Goal: Task Accomplishment & Management: Use online tool/utility

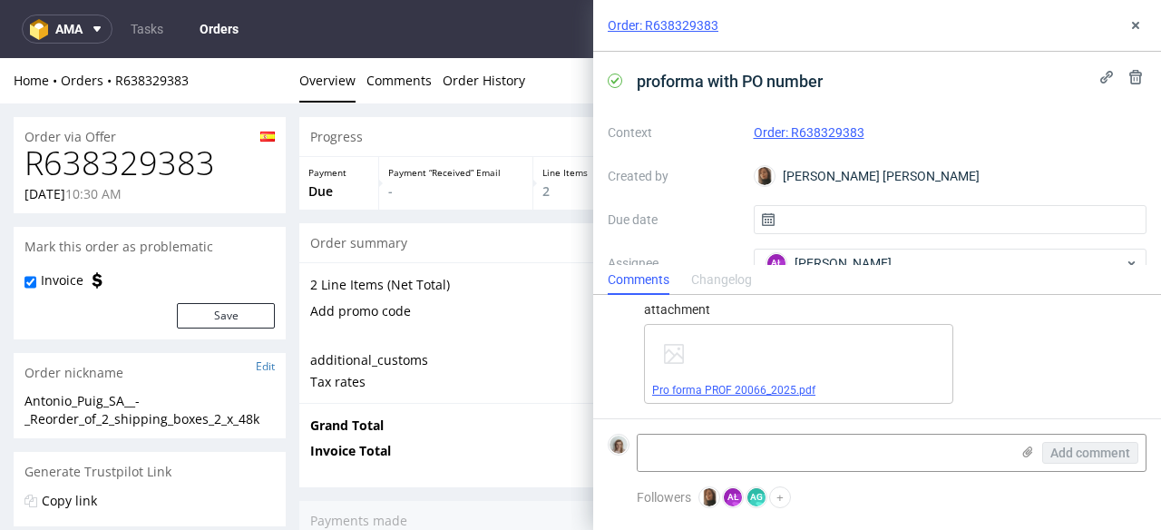
scroll to position [610, 0]
click at [1134, 20] on icon at bounding box center [1136, 25] width 15 height 15
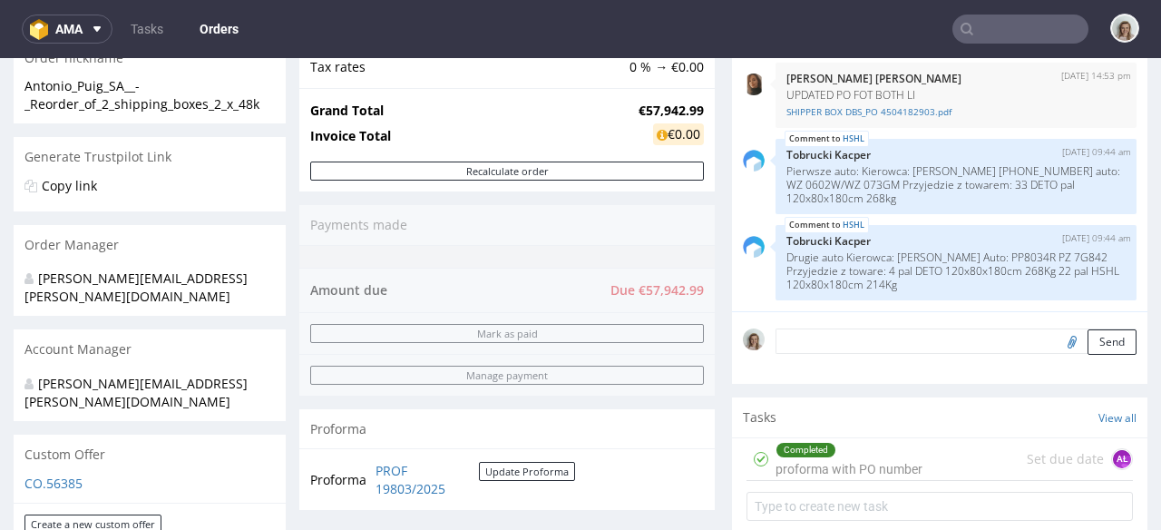
scroll to position [318, 0]
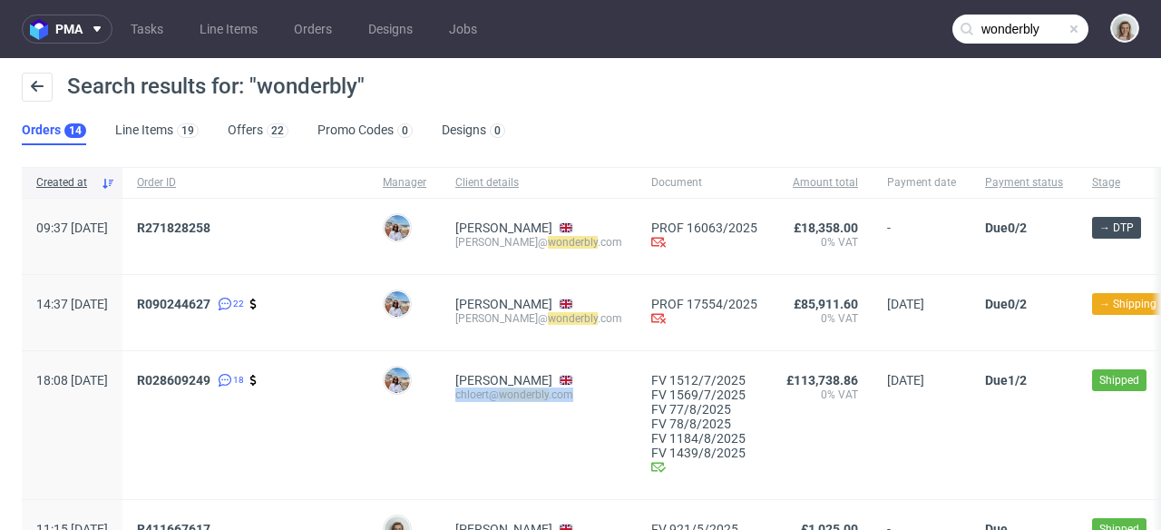
scroll to position [62, 0]
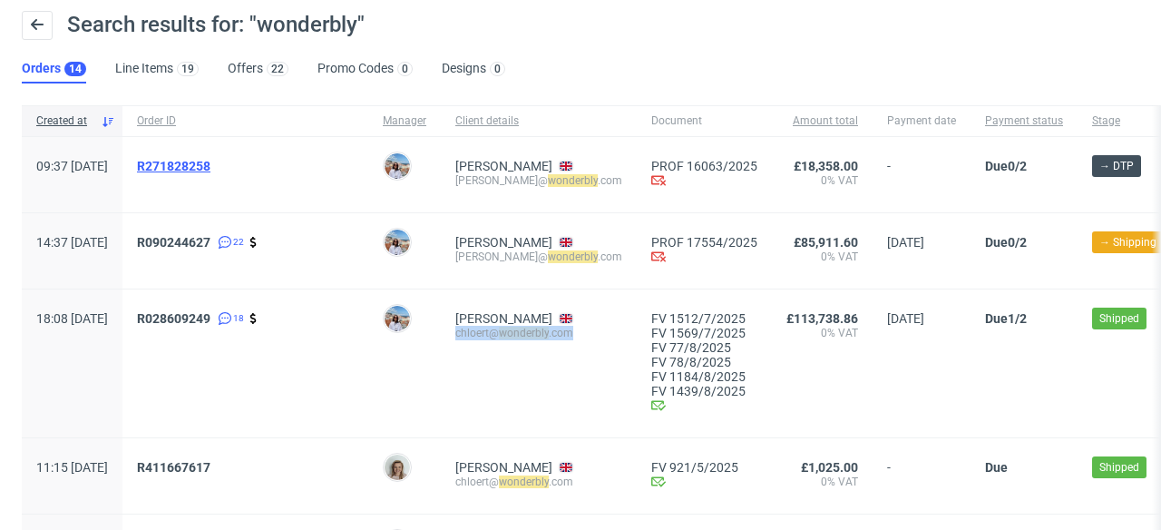
click at [210, 162] on span "R271828258" at bounding box center [173, 166] width 73 height 15
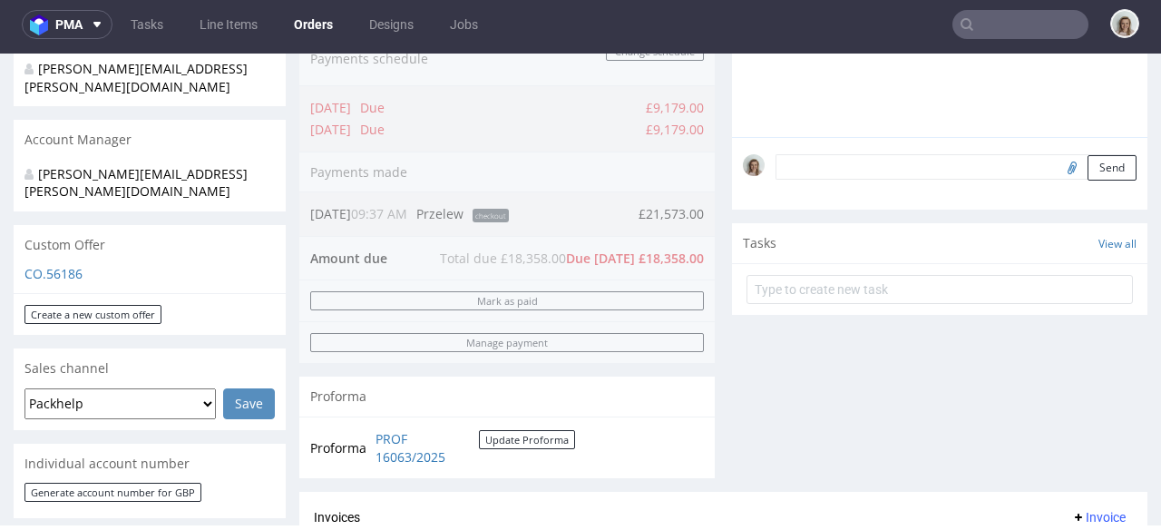
scroll to position [755, 0]
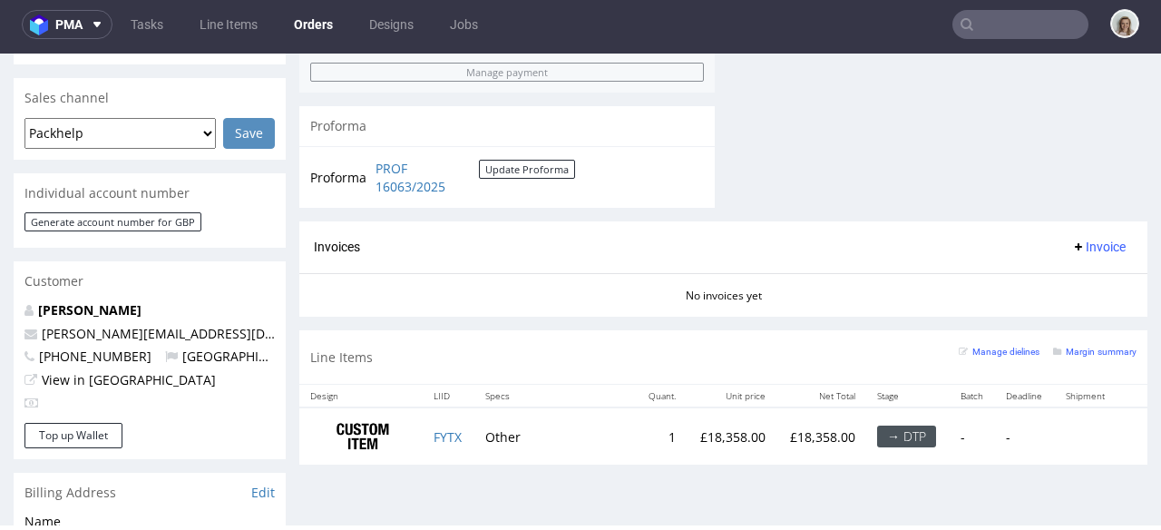
type input "wonderbly"
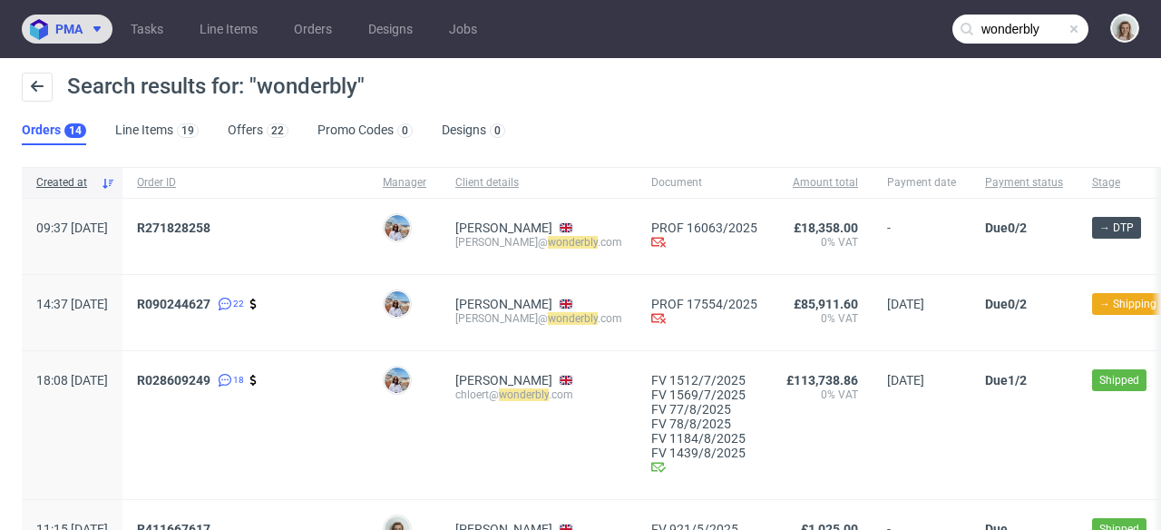
click at [90, 27] on icon at bounding box center [97, 29] width 15 height 15
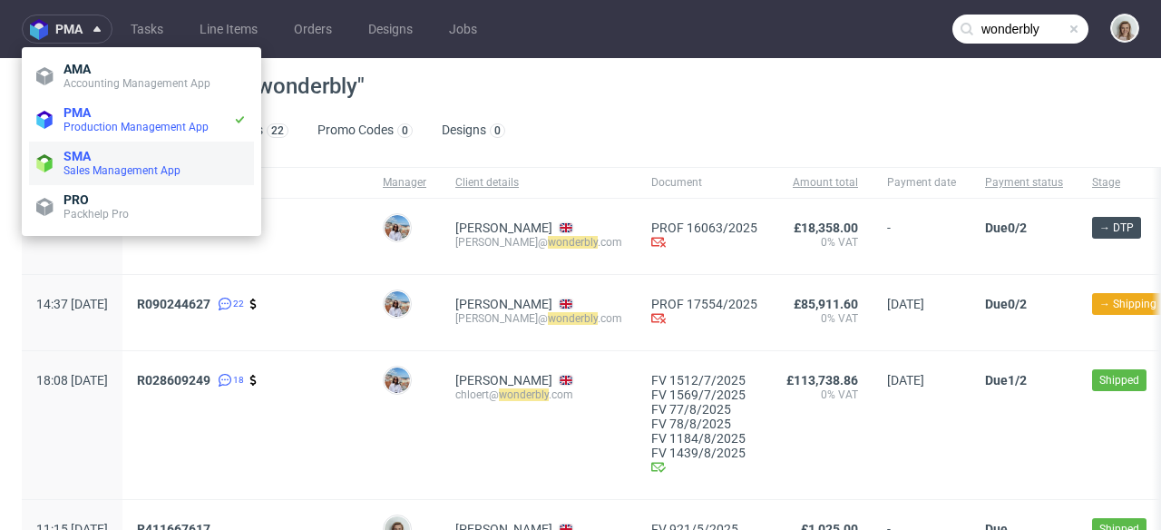
click at [93, 177] on span "Sales Management App" at bounding box center [155, 170] width 183 height 15
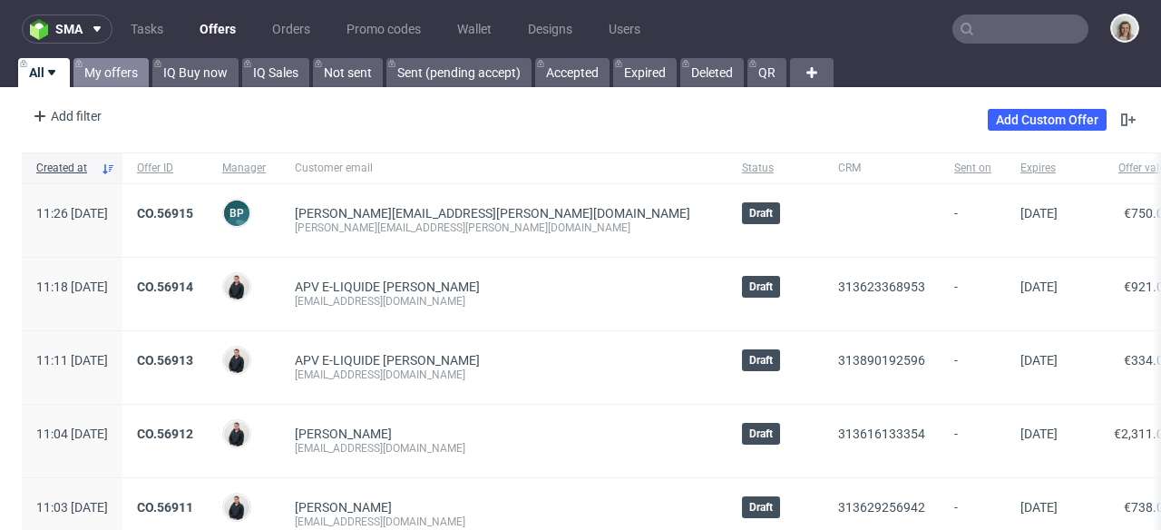
click at [112, 69] on link "My offers" at bounding box center [110, 72] width 75 height 29
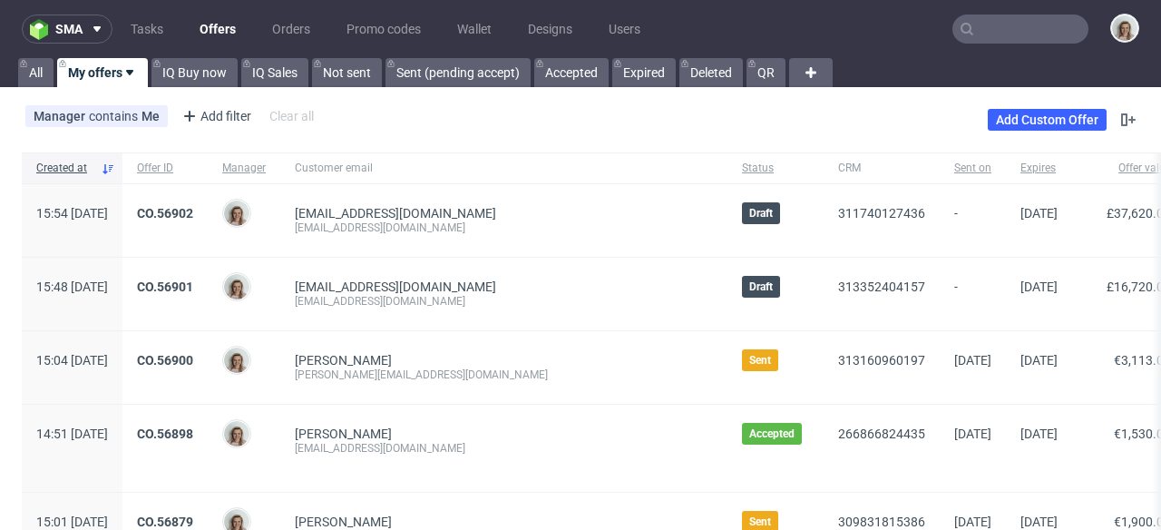
scroll to position [5, 0]
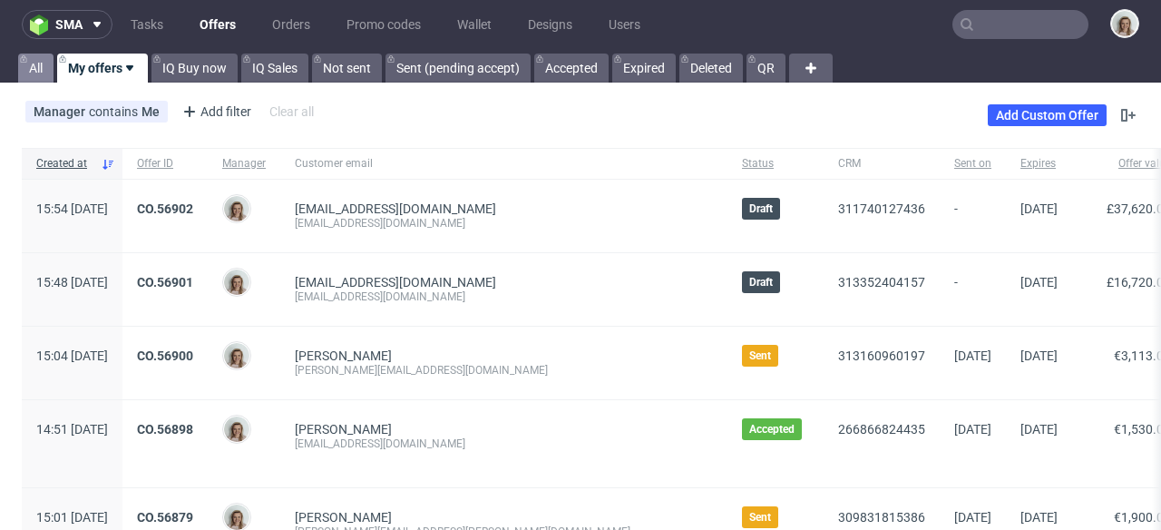
click at [33, 73] on link "All" at bounding box center [35, 68] width 35 height 29
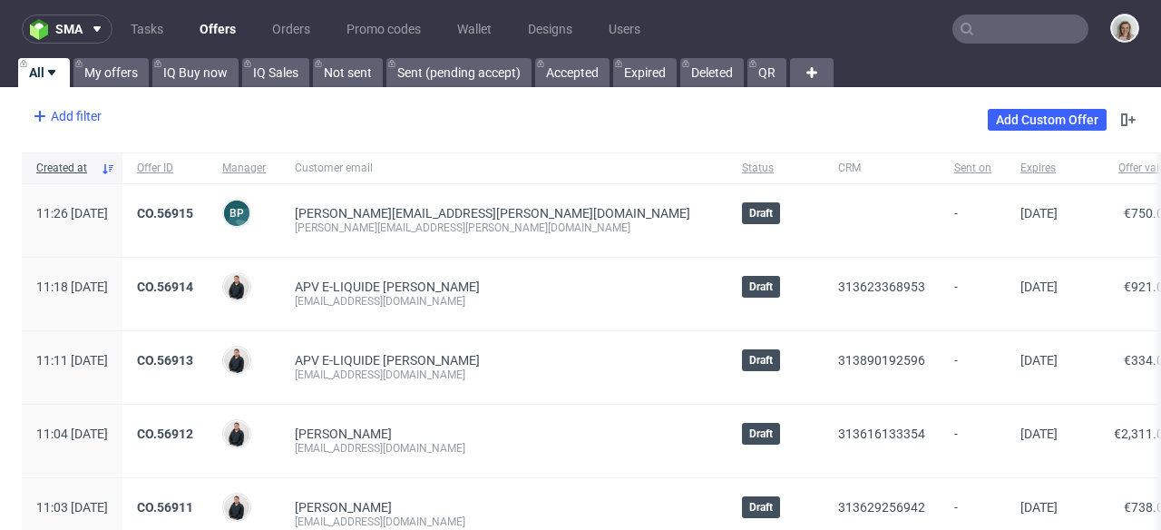
click at [63, 106] on div "Add filter" at bounding box center [65, 116] width 80 height 29
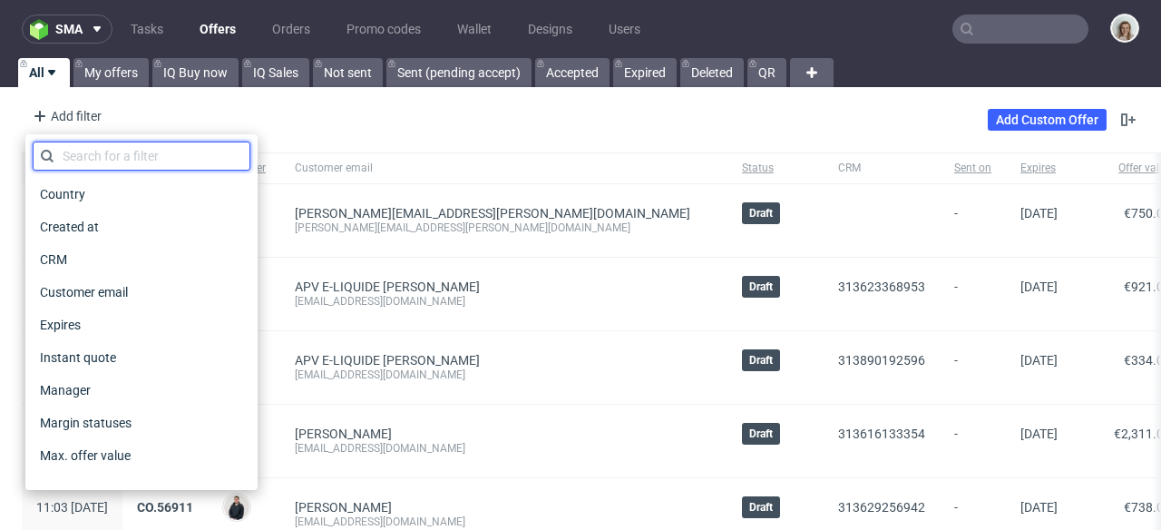
click at [64, 144] on input "text" at bounding box center [142, 156] width 218 height 29
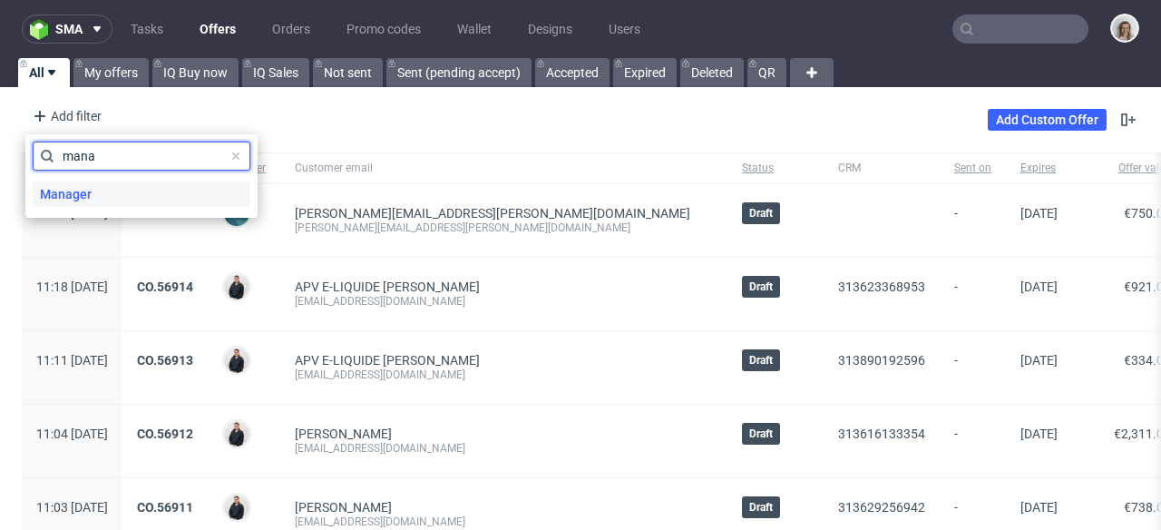
type input "mana"
click at [48, 182] on span "Manager" at bounding box center [66, 193] width 66 height 25
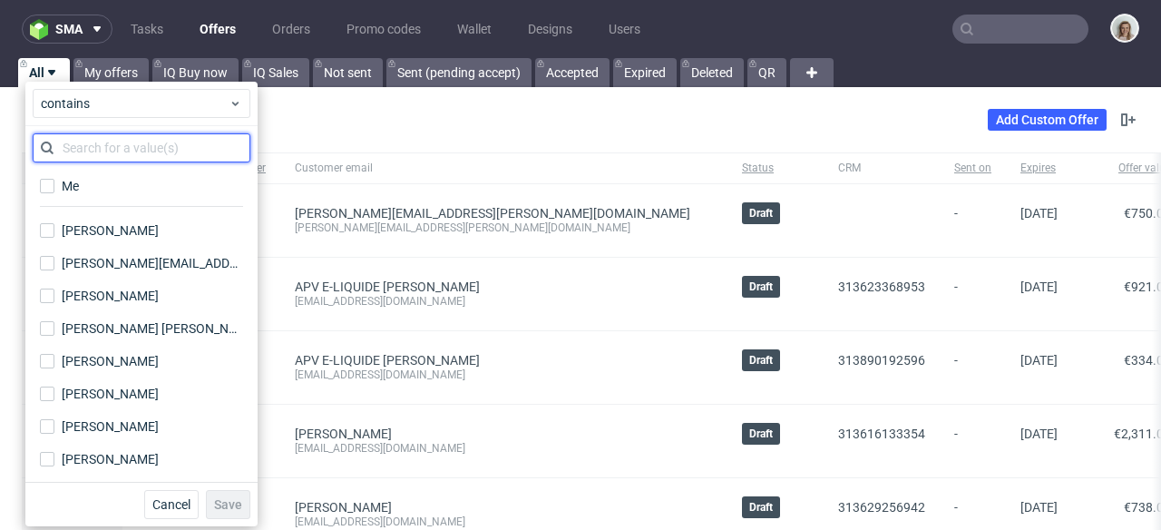
click at [112, 142] on input "text" at bounding box center [142, 147] width 218 height 29
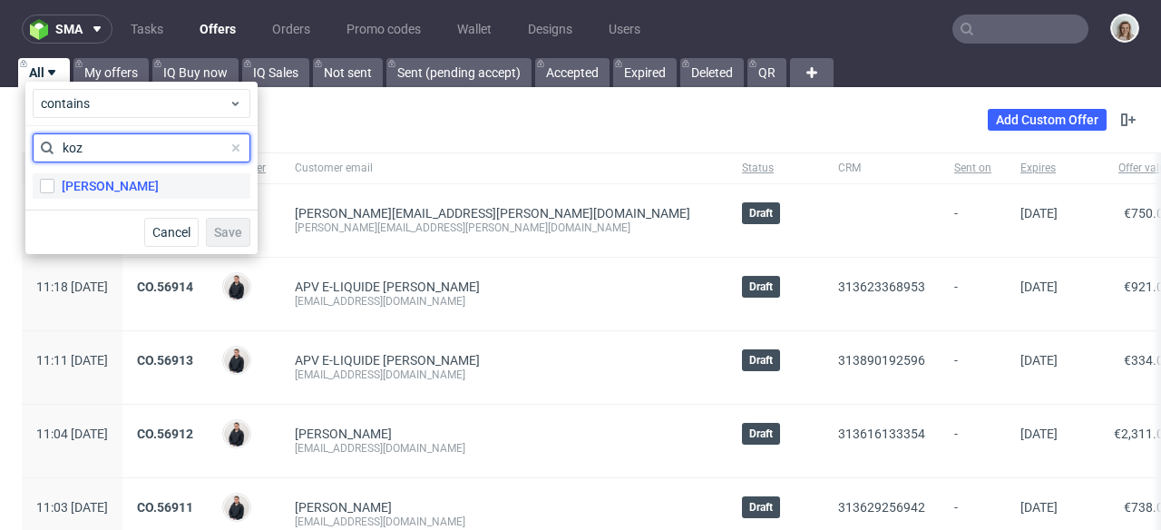
type input "koz"
click at [54, 181] on label "[PERSON_NAME]" at bounding box center [142, 185] width 218 height 25
click at [54, 181] on input "[PERSON_NAME]" at bounding box center [47, 186] width 15 height 15
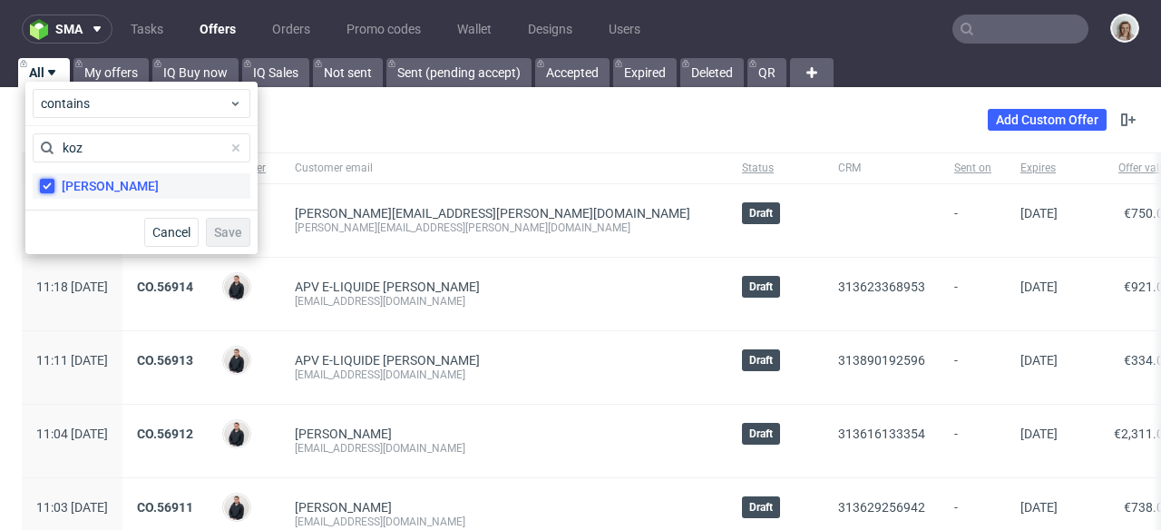
checkbox input "true"
click at [217, 247] on div "Cancel Save" at bounding box center [141, 232] width 232 height 44
click at [222, 234] on span "Save" at bounding box center [228, 232] width 28 height 13
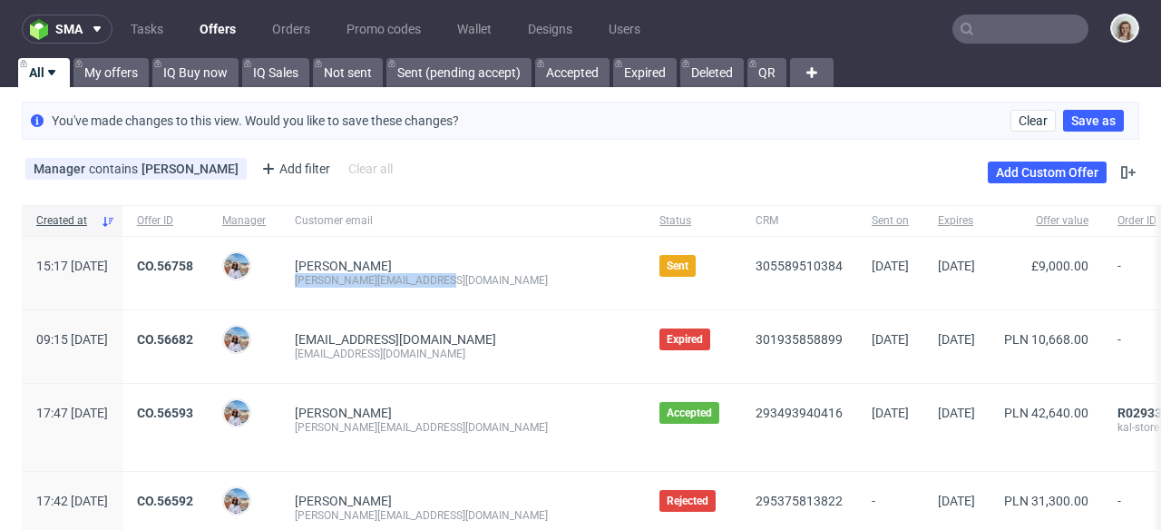
drag, startPoint x: 507, startPoint y: 276, endPoint x: 350, endPoint y: 278, distance: 157.0
click at [350, 278] on div "katiehaskins@wonderbly.com" at bounding box center [463, 280] width 336 height 15
copy div "katiehaskins@wonderbly.com"
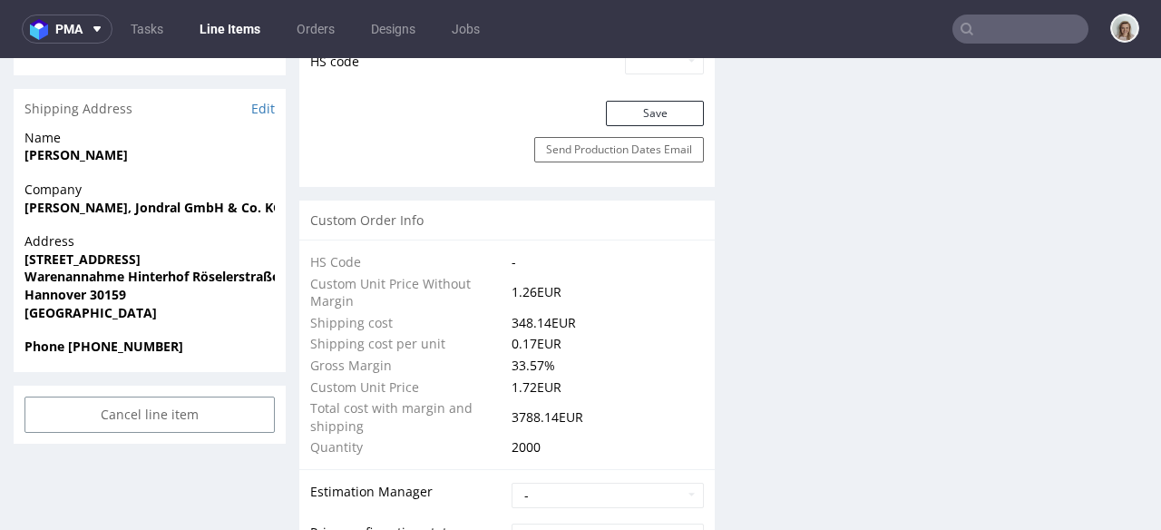
scroll to position [1207, 0]
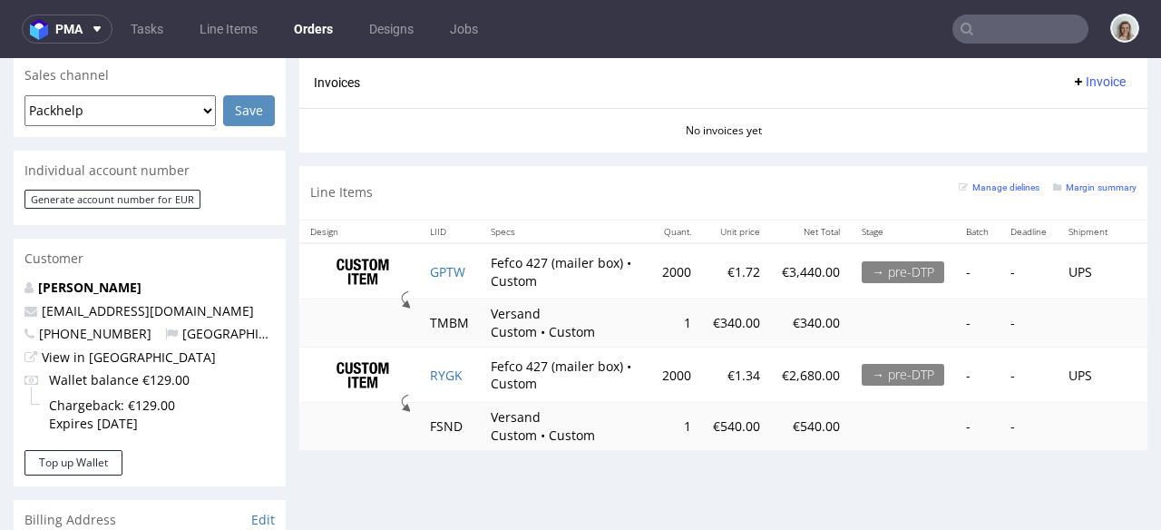
scroll to position [784, 0]
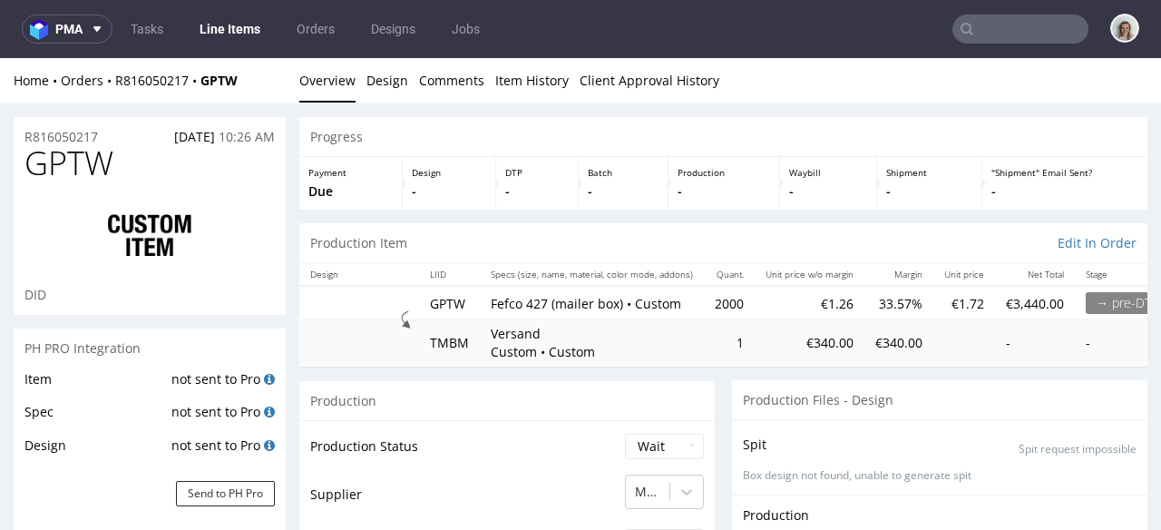
click at [155, 68] on div "Home Orders R816050217 GPTW Overview Design Comments Item History Client Approv…" at bounding box center [580, 80] width 1161 height 45
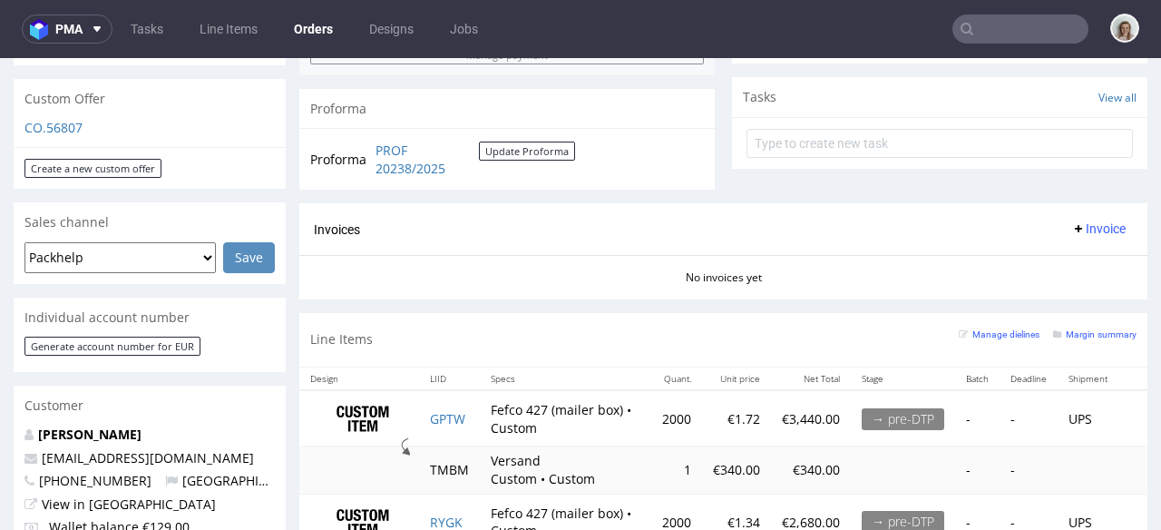
scroll to position [614, 0]
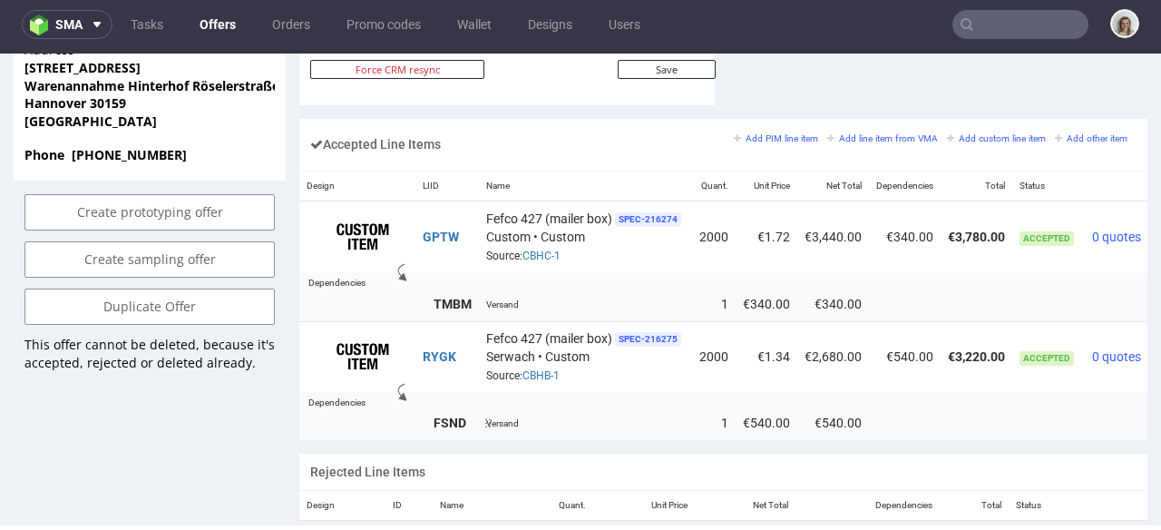
scroll to position [0, 56]
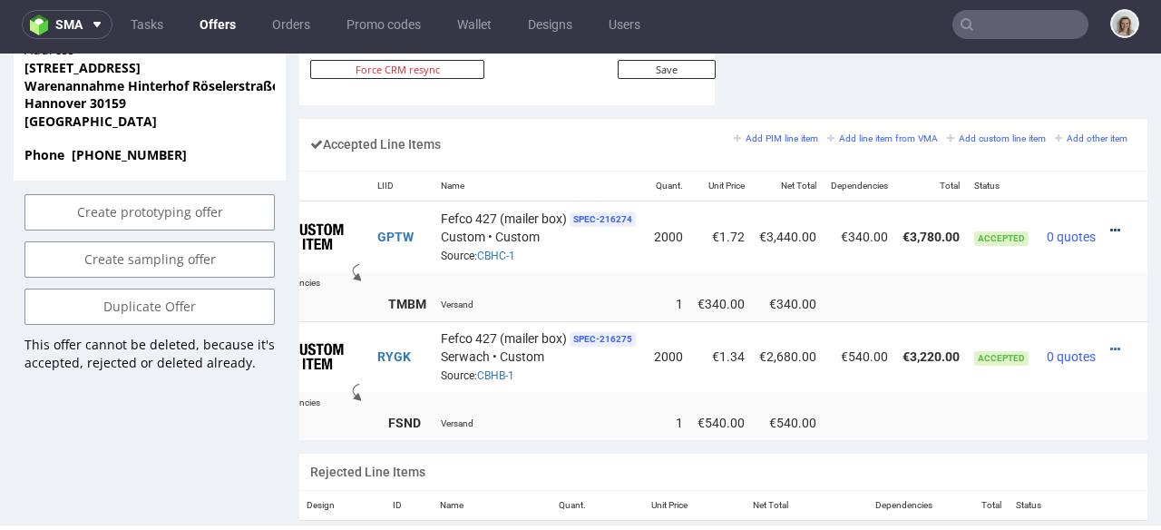
click at [1110, 224] on icon at bounding box center [1115, 230] width 10 height 13
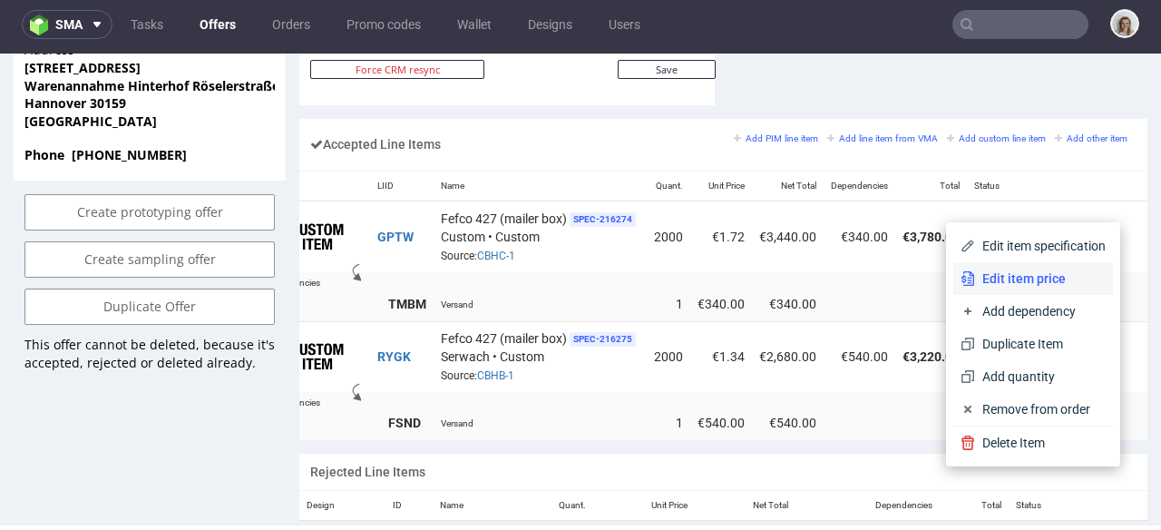
click at [1038, 280] on span "Edit item price" at bounding box center [1040, 278] width 131 height 18
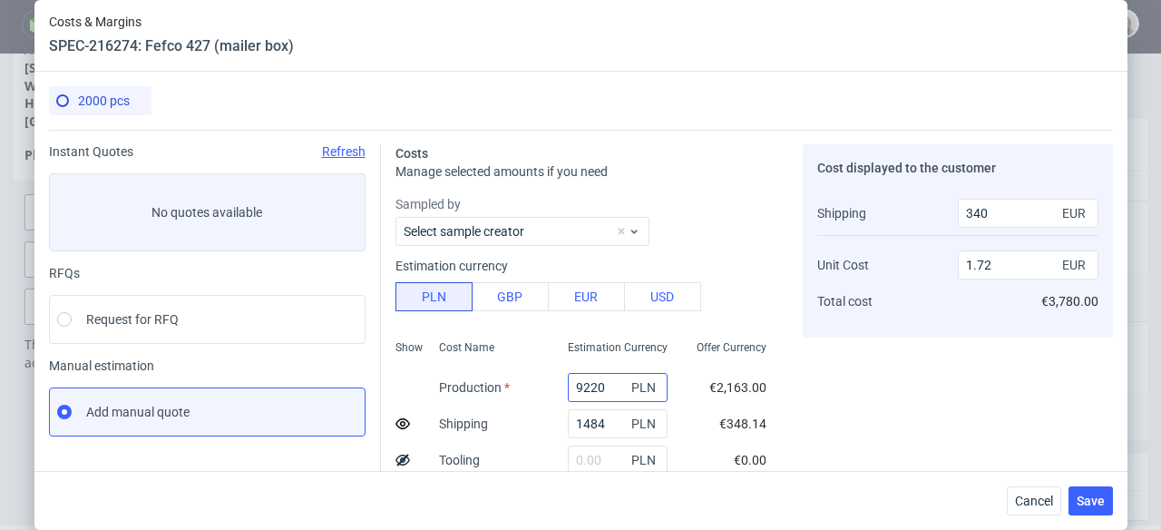
scroll to position [29, 0]
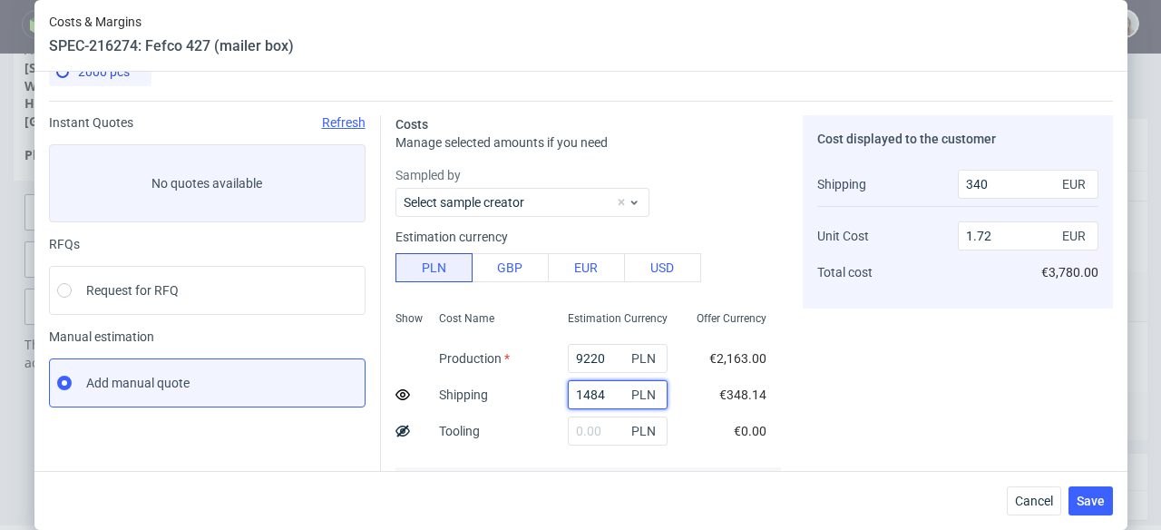
drag, startPoint x: 611, startPoint y: 395, endPoint x: 558, endPoint y: 395, distance: 53.5
click at [558, 395] on div "1484 PLN" at bounding box center [617, 394] width 129 height 36
paste input "3285,79"
type input "3285.79"
type input "780"
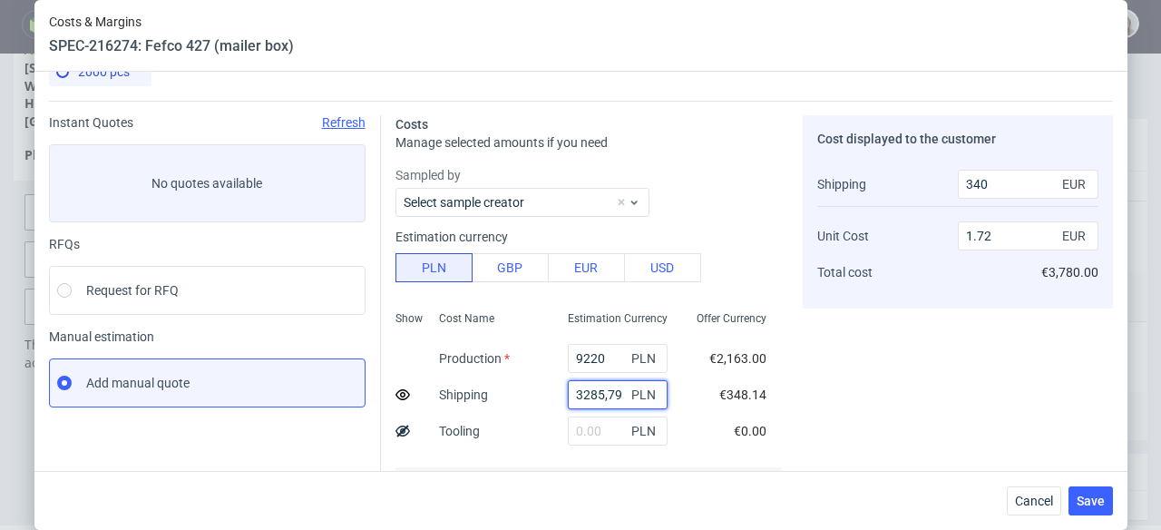
type input "1.82"
type input "3285.79"
click at [1019, 491] on button "Cancel" at bounding box center [1034, 500] width 54 height 29
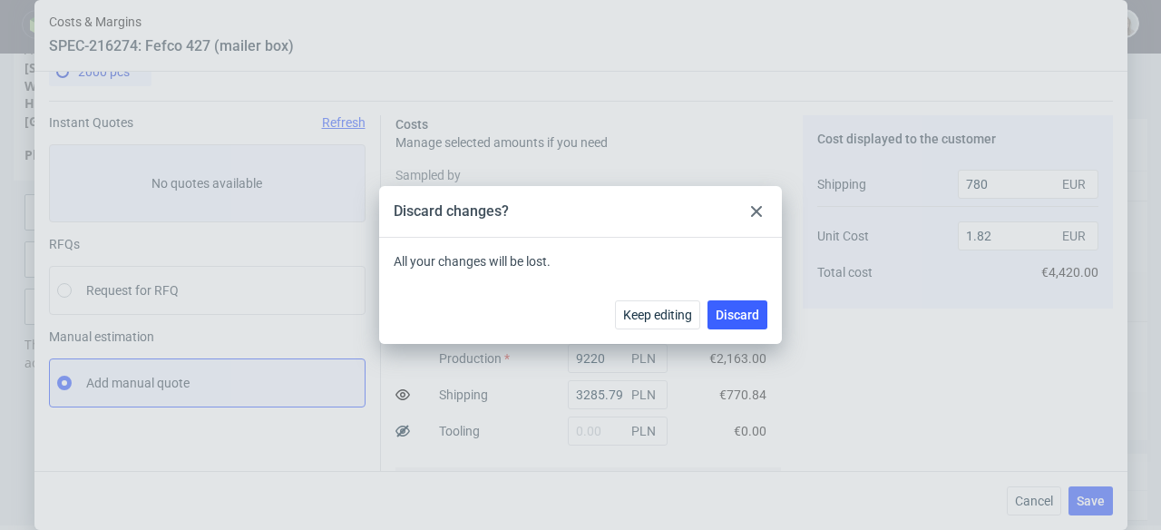
click at [753, 215] on icon at bounding box center [756, 211] width 11 height 11
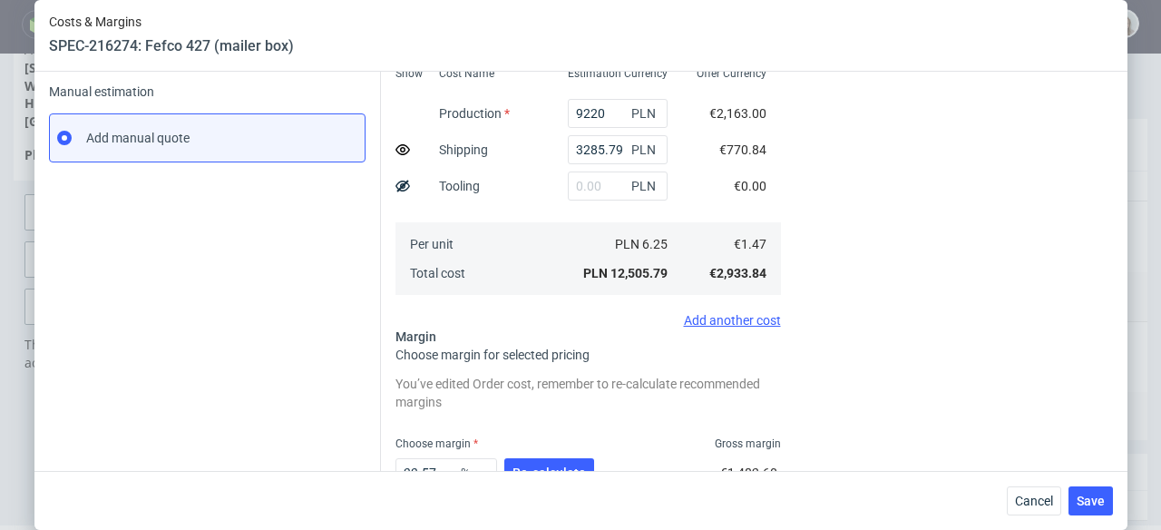
scroll to position [281, 0]
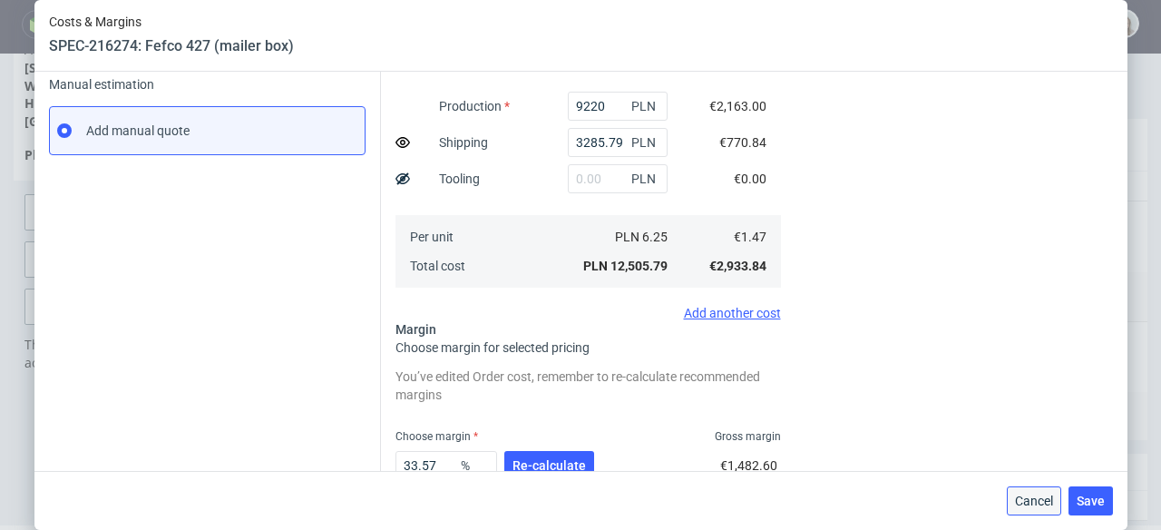
click at [1030, 496] on span "Cancel" at bounding box center [1034, 500] width 38 height 13
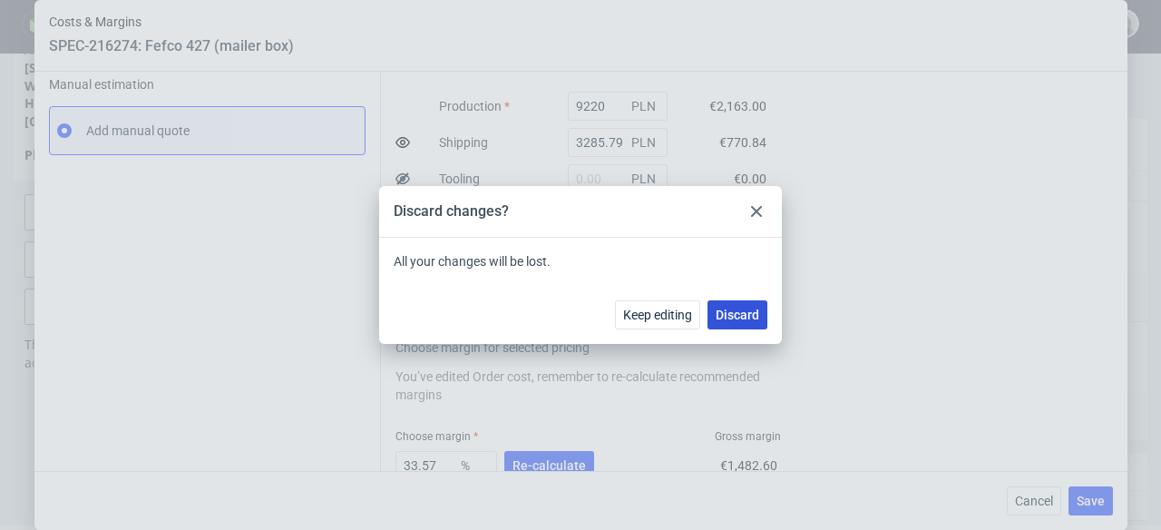
click at [740, 301] on button "Discard" at bounding box center [738, 314] width 60 height 29
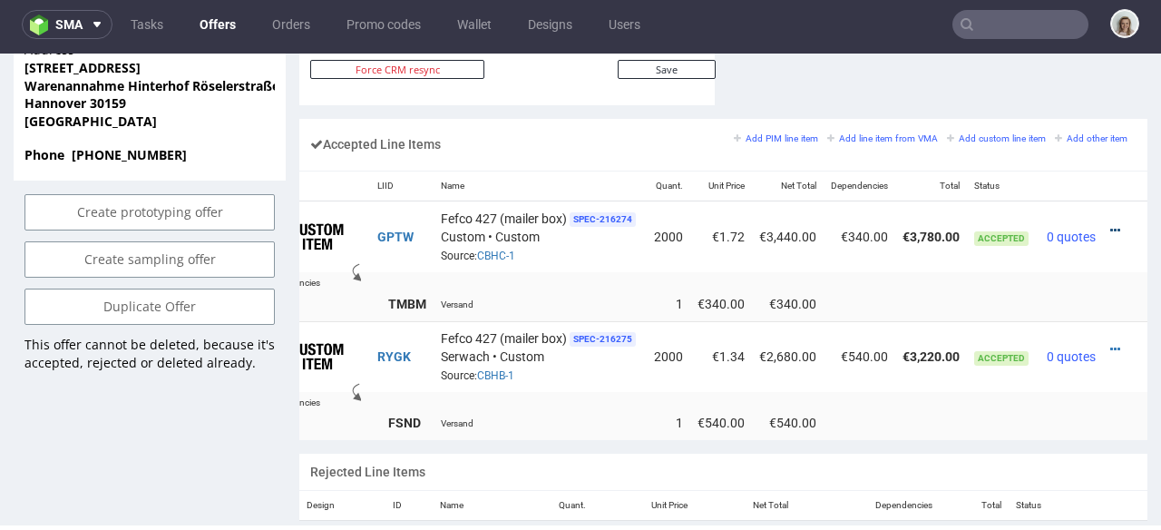
click at [1110, 224] on icon at bounding box center [1115, 230] width 10 height 13
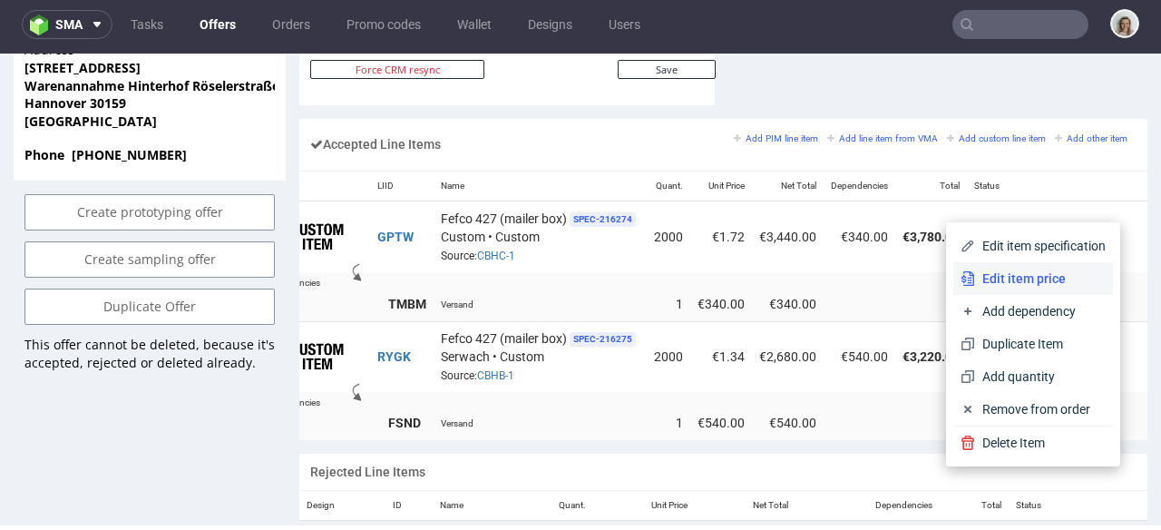
click at [1005, 269] on li "Edit item price" at bounding box center [1033, 278] width 160 height 33
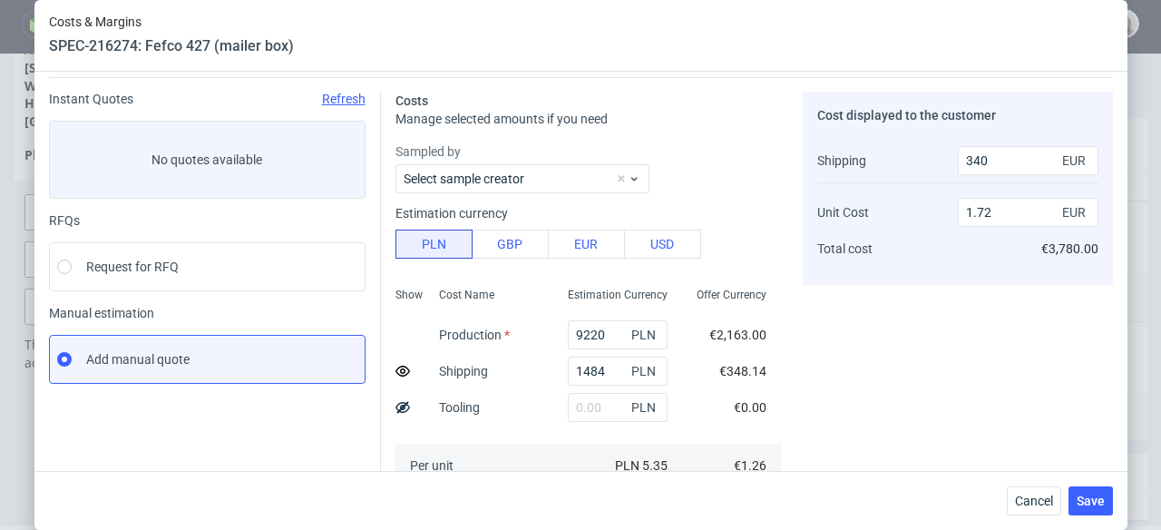
scroll to position [86, 0]
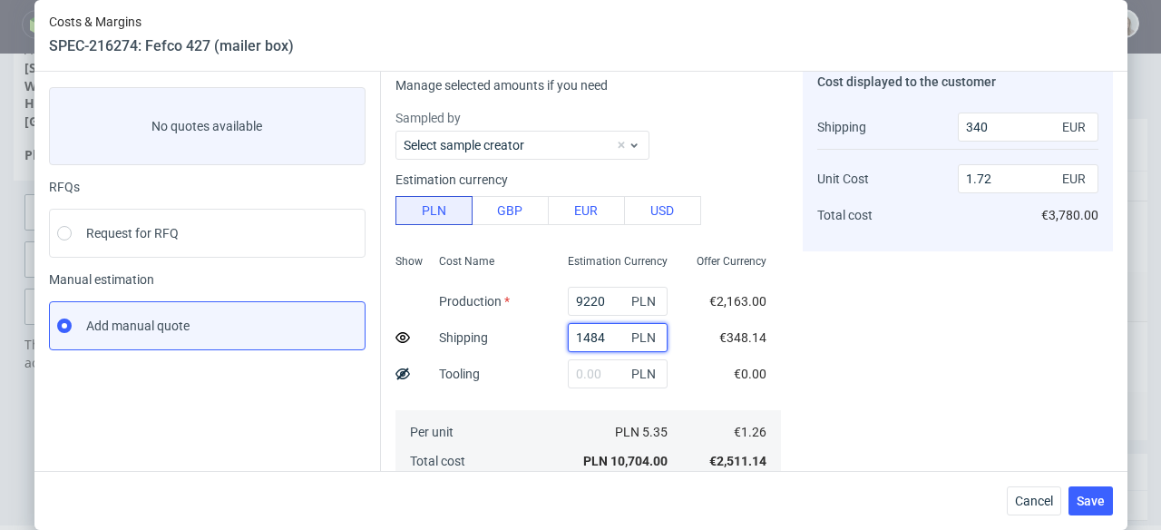
drag, startPoint x: 612, startPoint y: 337, endPoint x: 558, endPoint y: 336, distance: 54.5
click at [558, 336] on div "1484 PLN" at bounding box center [617, 337] width 129 height 36
paste input "3285,79"
type input "3285.79"
type input "780"
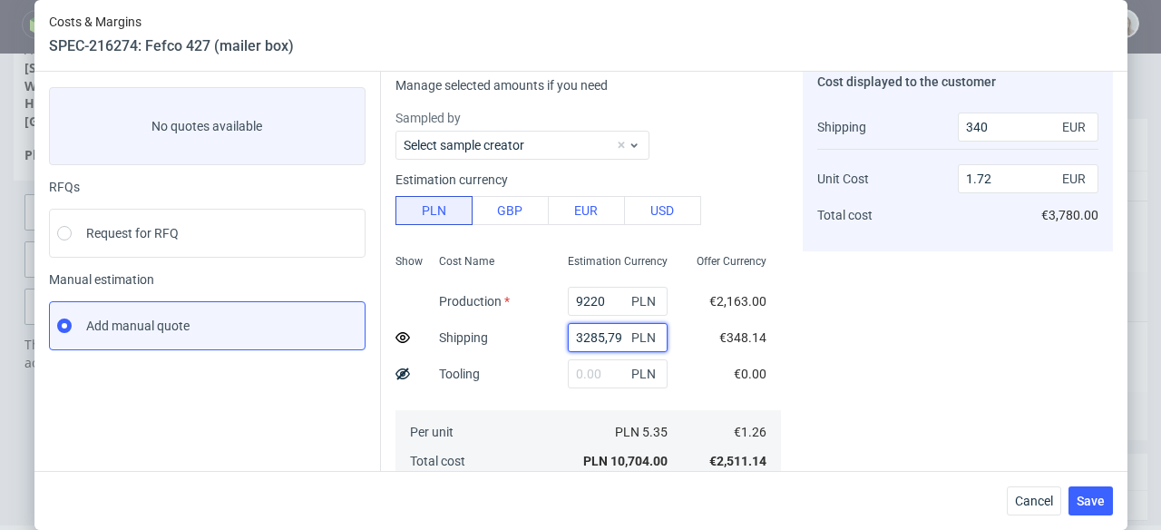
type input "1.82"
type input "3285.79"
click at [1007, 490] on button "Cancel" at bounding box center [1034, 500] width 54 height 29
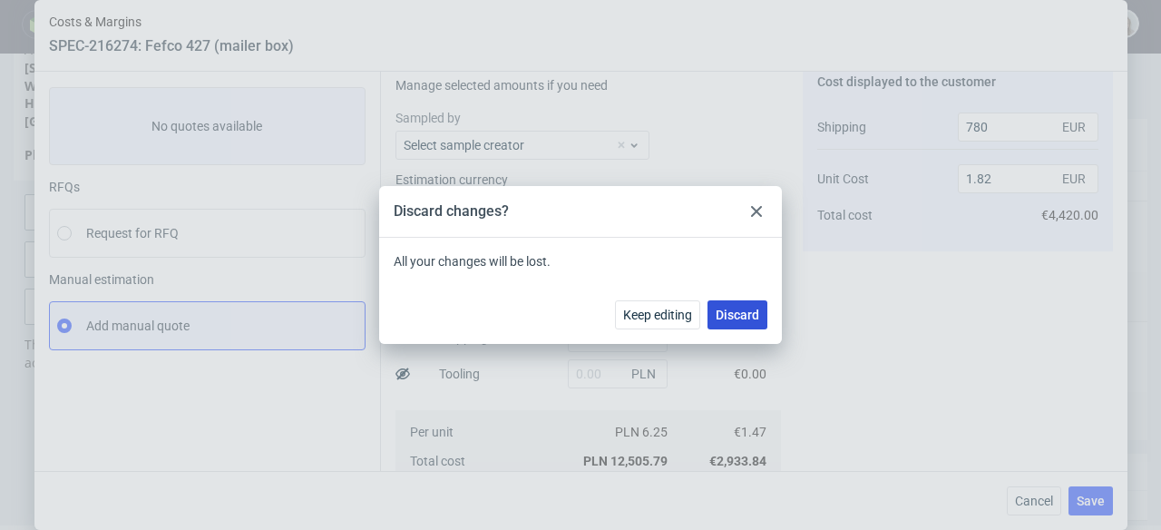
click at [734, 323] on button "Discard" at bounding box center [738, 314] width 60 height 29
